Goal: Task Accomplishment & Management: Complete application form

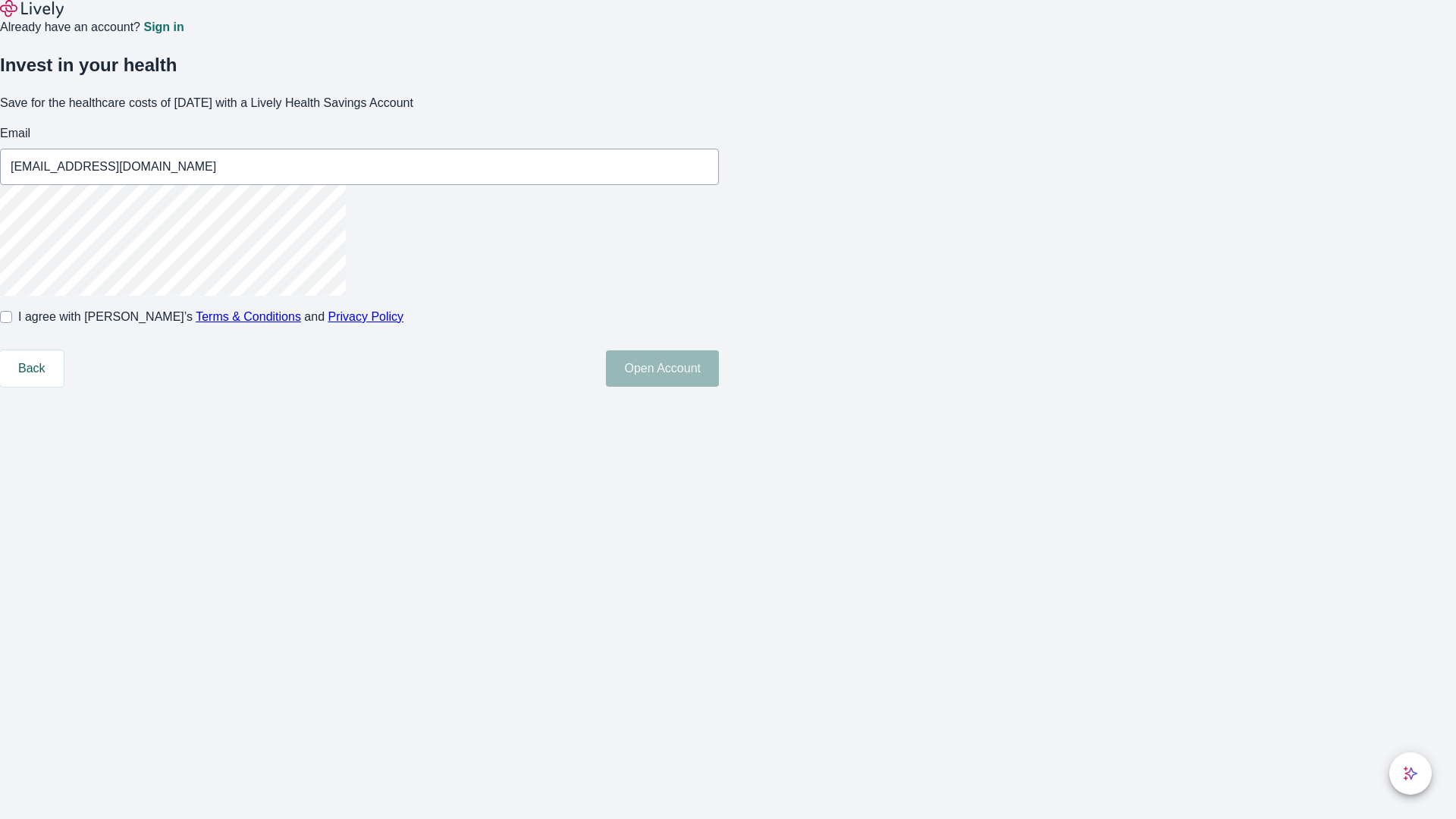
click at [12, 323] on input "I agree with Lively’s Terms & Conditions and Privacy Policy" at bounding box center [6, 317] width 12 height 12
checkbox input "true"
click at [719, 386] on button "Open Account" at bounding box center [661, 368] width 113 height 36
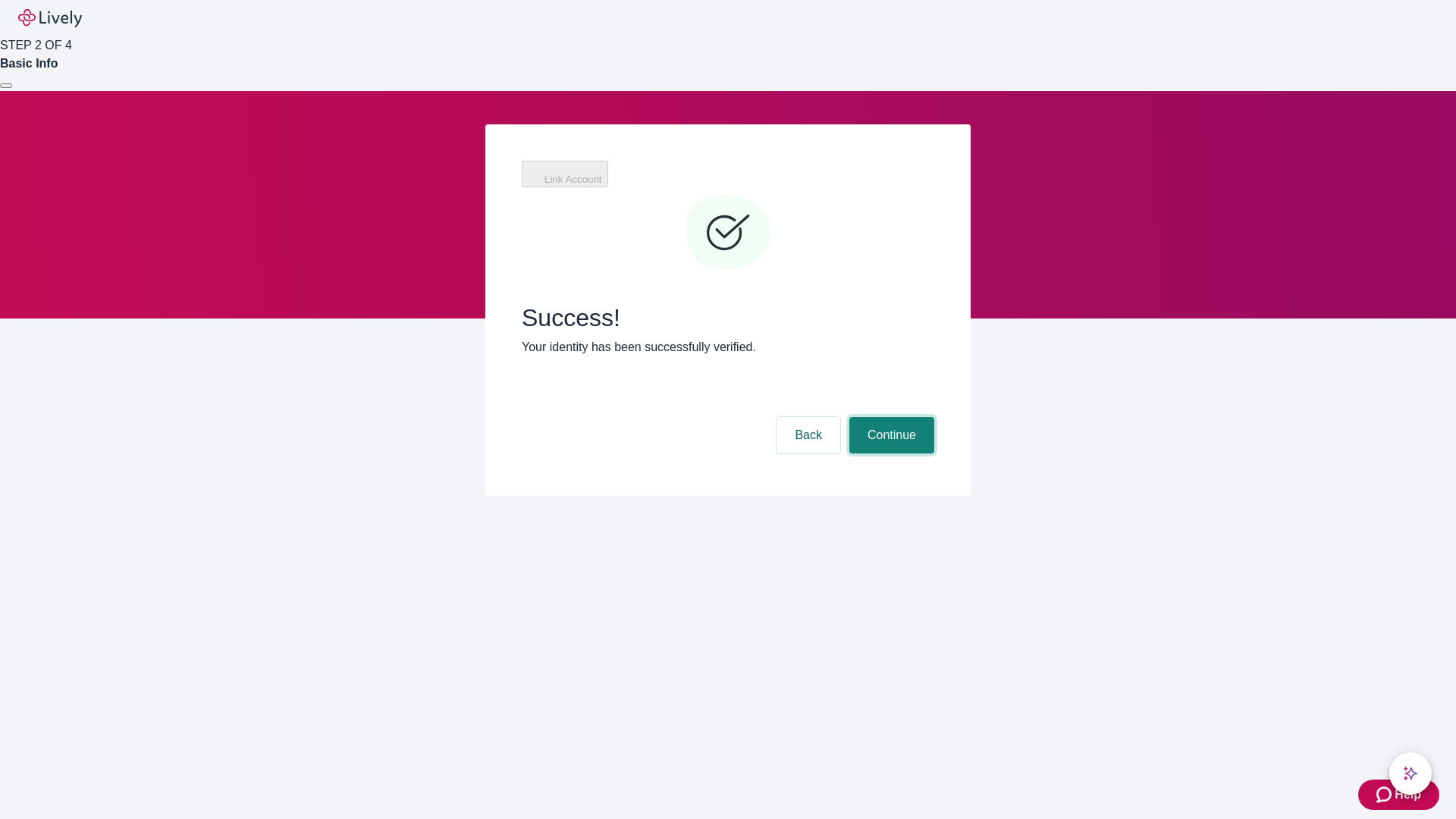
click at [889, 417] on button "Continue" at bounding box center [892, 434] width 85 height 36
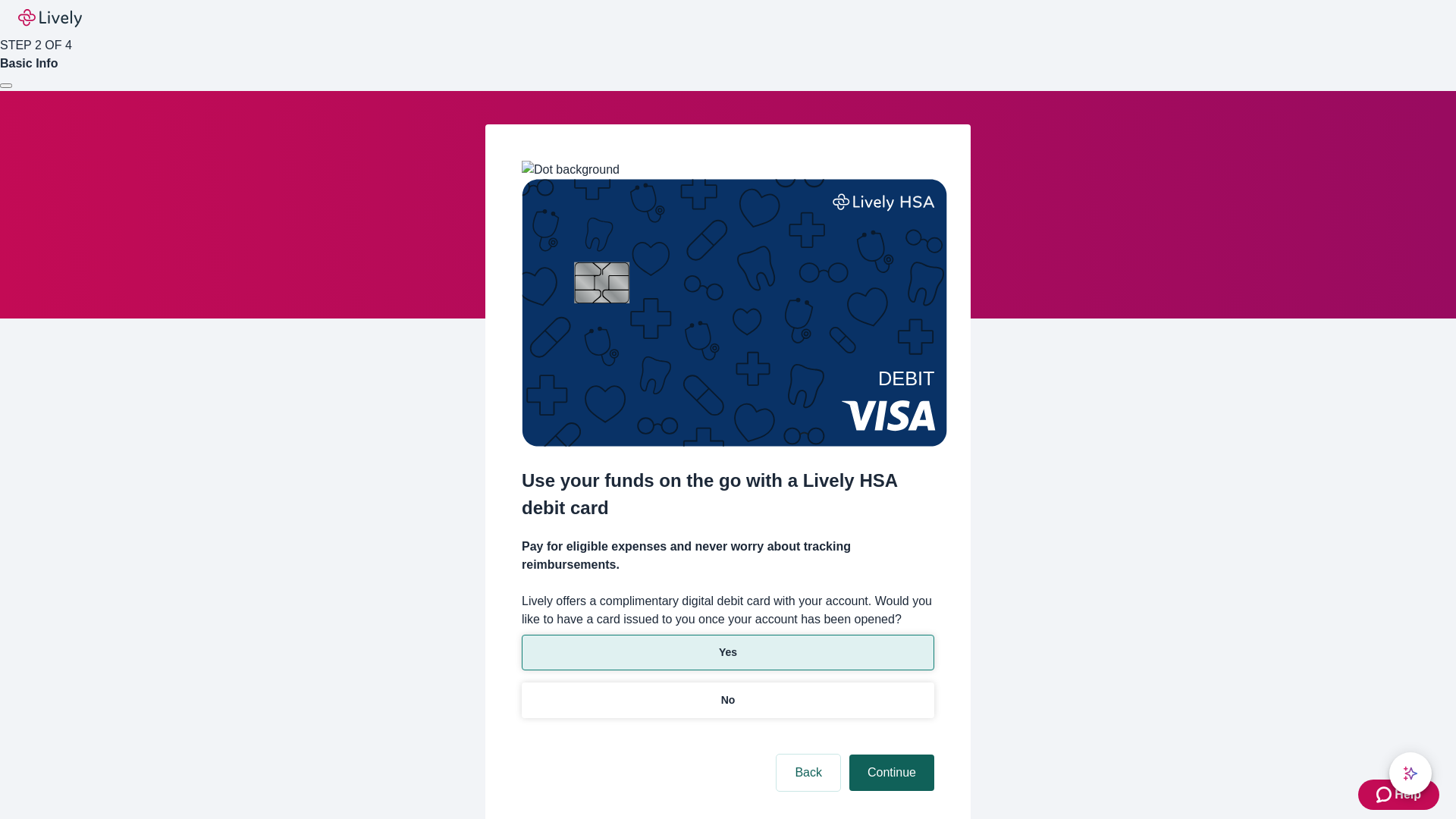
click at [727, 644] on p "Yes" at bounding box center [728, 652] width 19 height 16
click at [889, 754] on button "Continue" at bounding box center [892, 772] width 85 height 36
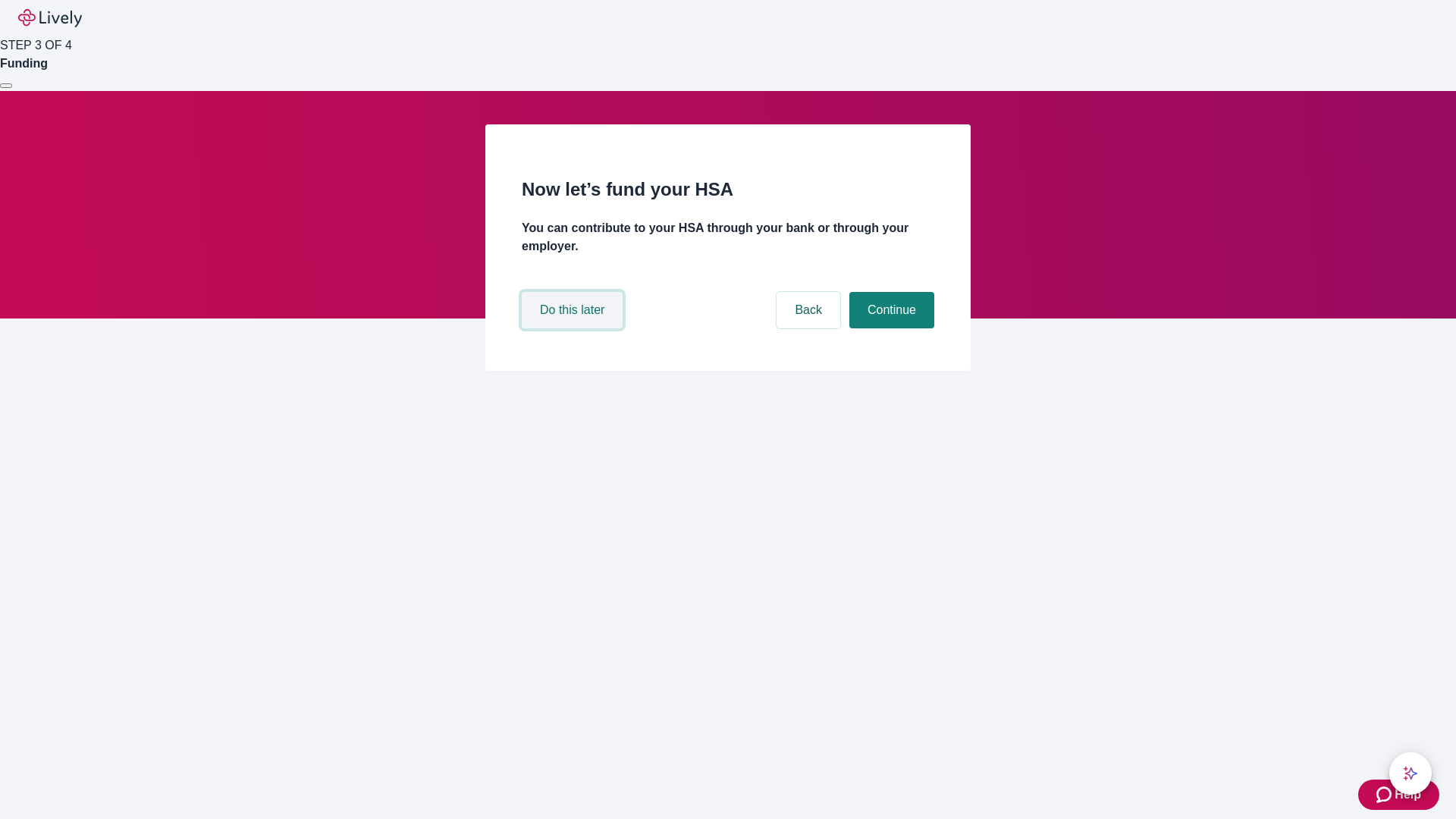
click at [574, 328] on button "Do this later" at bounding box center [572, 309] width 101 height 36
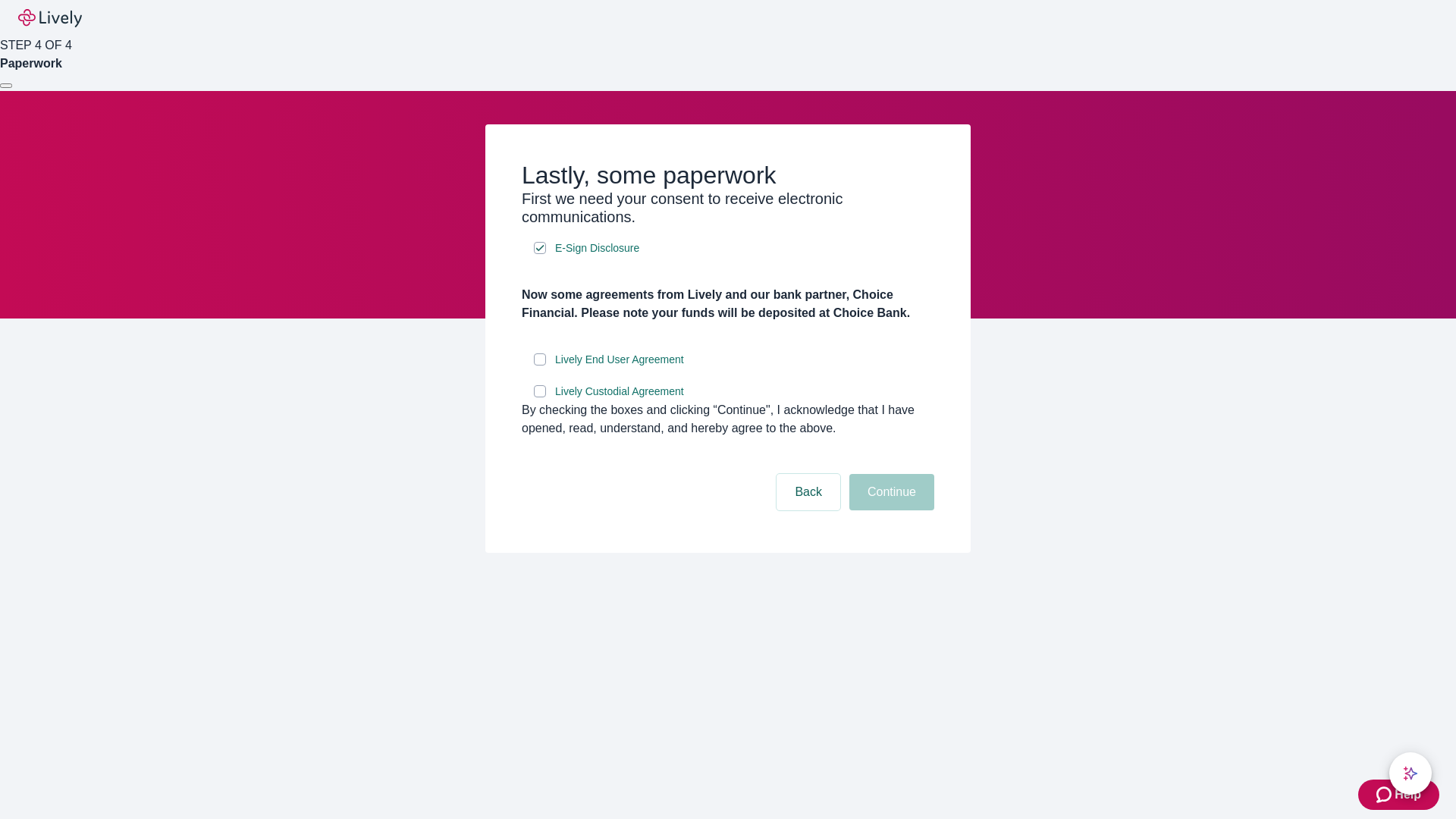
click at [540, 365] on input "Lively End User Agreement" at bounding box center [540, 360] width 12 height 12
checkbox input "true"
click at [540, 397] on input "Lively Custodial Agreement" at bounding box center [540, 391] width 12 height 12
checkbox input "true"
click at [889, 511] on button "Continue" at bounding box center [892, 492] width 85 height 36
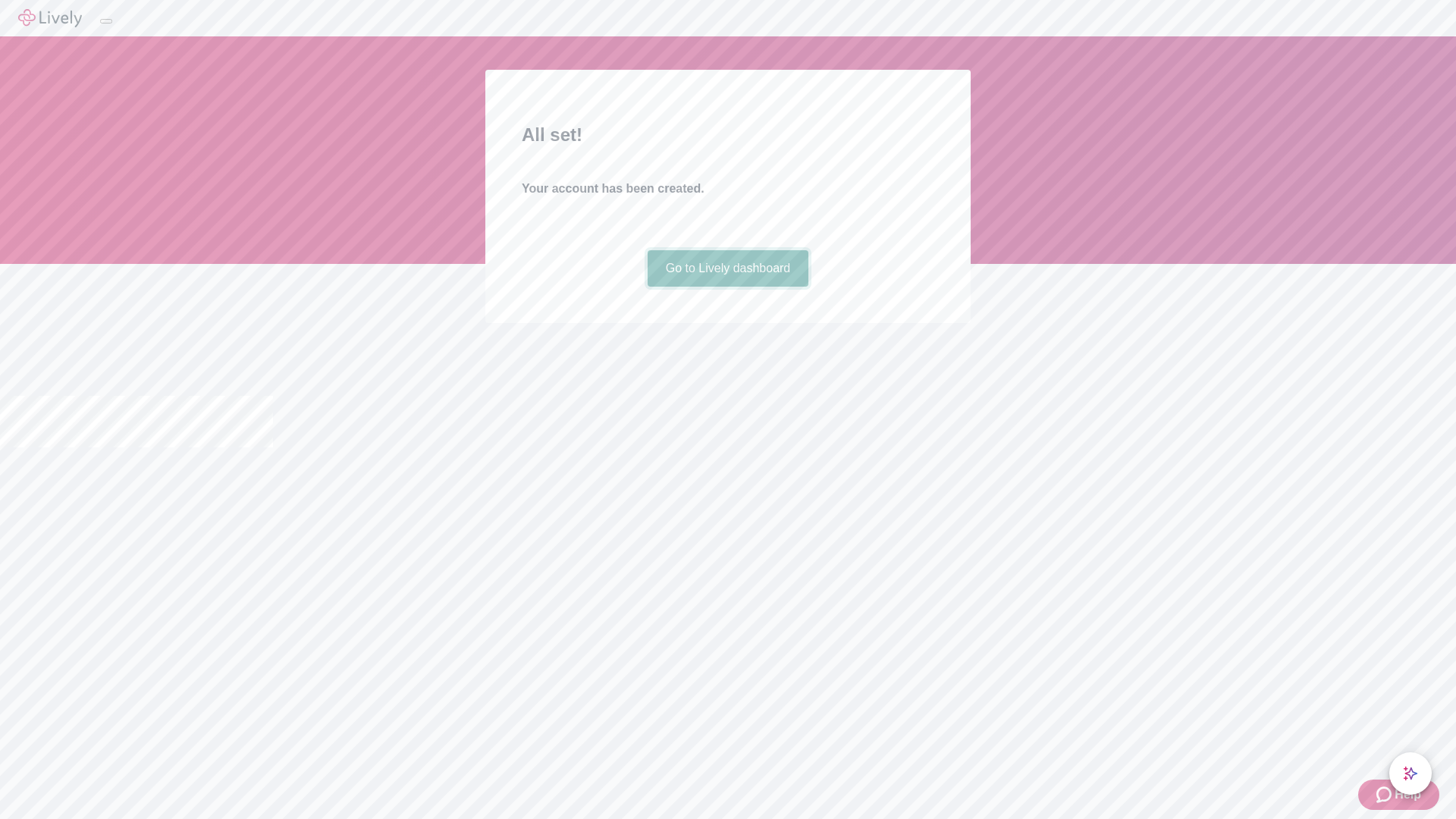
click at [727, 286] on link "Go to Lively dashboard" at bounding box center [728, 268] width 161 height 36
